Goal: Register for event/course

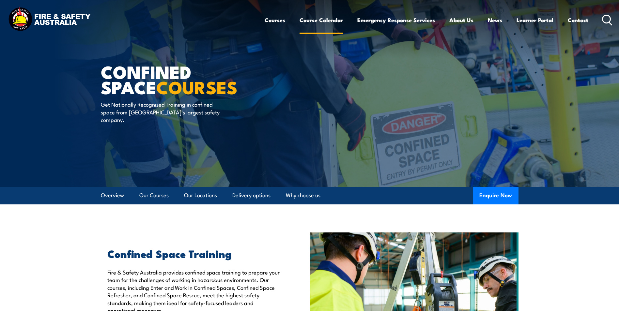
click at [303, 20] on link "Course Calendar" at bounding box center [320, 19] width 43 height 17
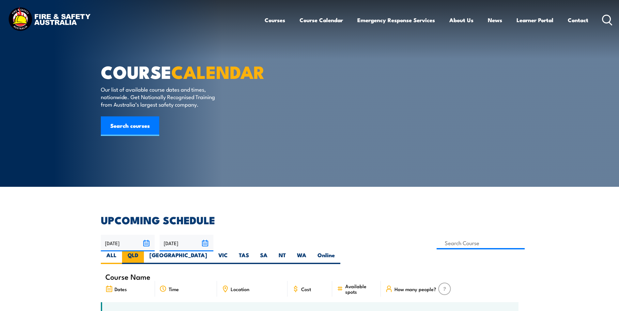
click at [144, 251] on label "QLD" at bounding box center [133, 257] width 22 height 13
click at [143, 251] on input "QLD" at bounding box center [140, 253] width 4 height 4
radio input "true"
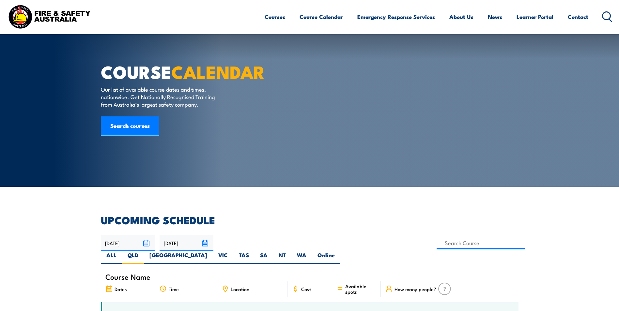
scroll to position [130, 0]
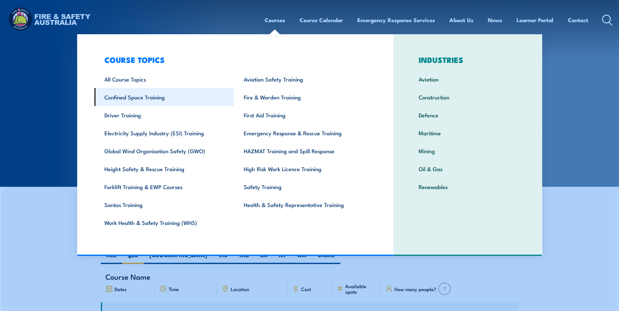
click at [145, 97] on link "Confined Space Training" at bounding box center [163, 97] width 139 height 18
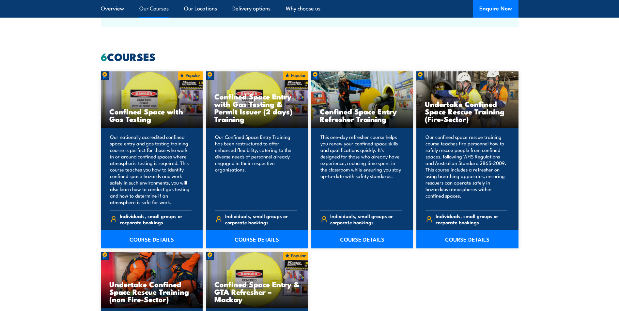
scroll to position [522, 0]
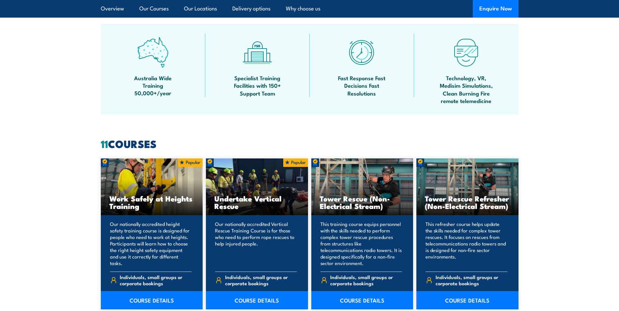
scroll to position [489, 0]
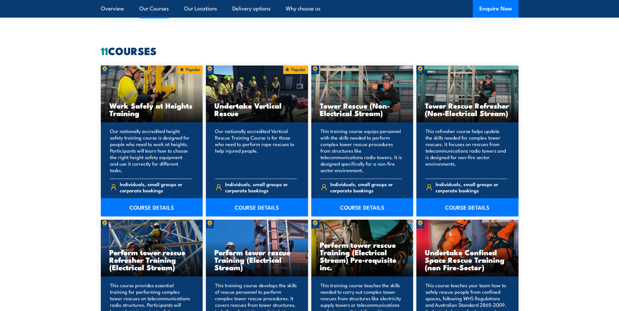
click at [138, 141] on p "Our nationally accredited height safety training course is designed for people …" at bounding box center [151, 151] width 82 height 46
click at [148, 207] on link "COURSE DETAILS" at bounding box center [152, 207] width 102 height 18
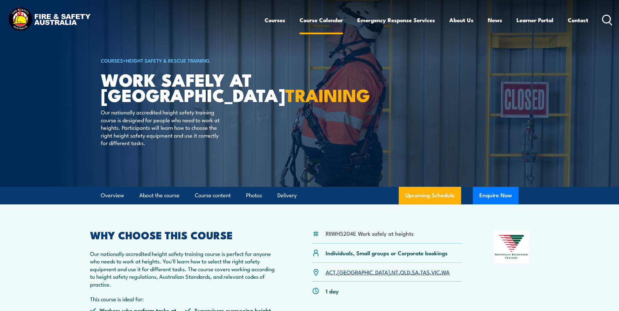
click at [311, 19] on link "Course Calendar" at bounding box center [320, 19] width 43 height 17
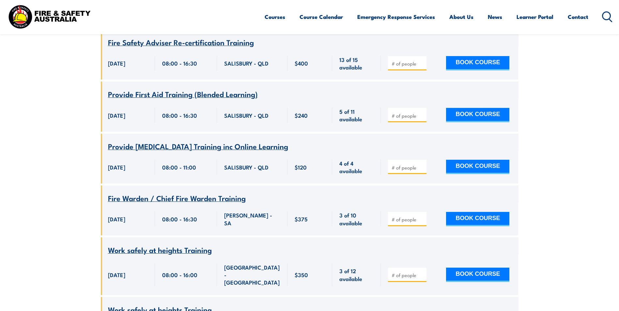
scroll to position [359, 0]
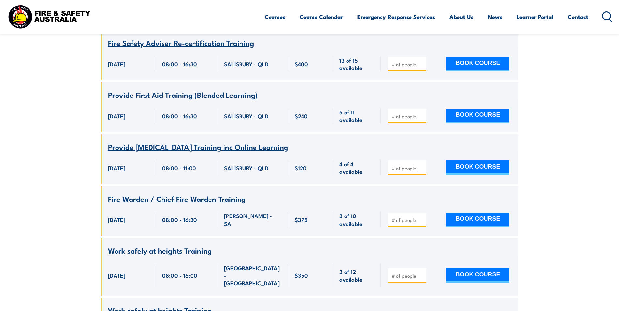
click at [130, 245] on span "Work safely at heights Training" at bounding box center [160, 250] width 104 height 11
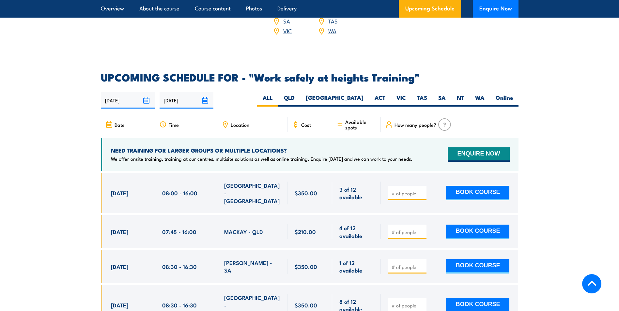
scroll to position [978, 0]
